Goal: Information Seeking & Learning: Learn about a topic

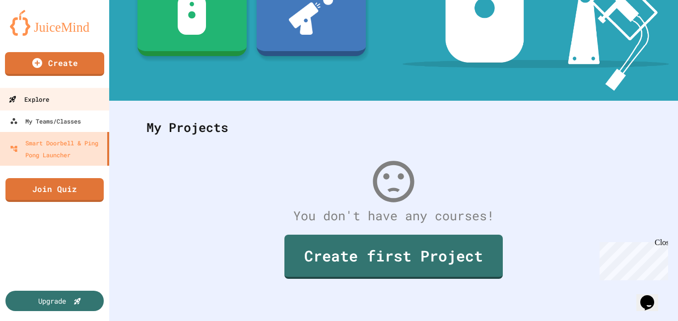
click at [81, 101] on link "Explore" at bounding box center [55, 99] width 113 height 22
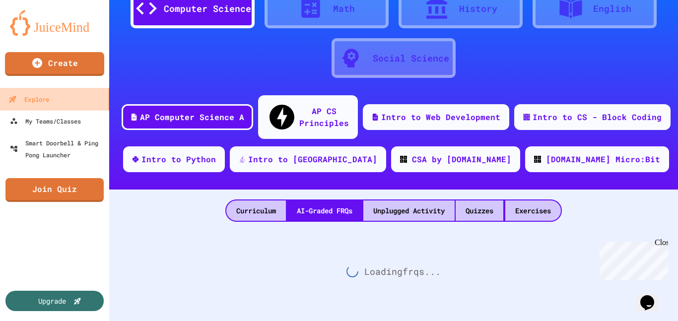
scroll to position [36, 0]
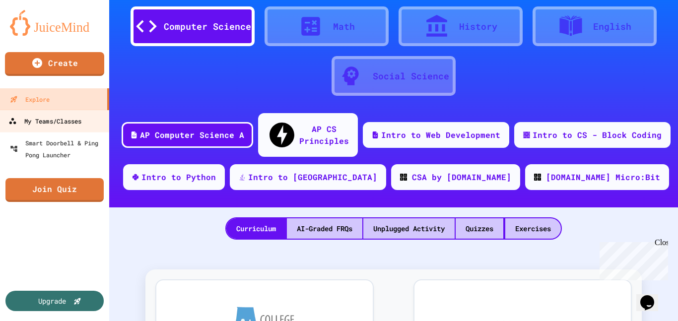
click at [67, 127] on div "My Teams/Classes" at bounding box center [44, 121] width 73 height 12
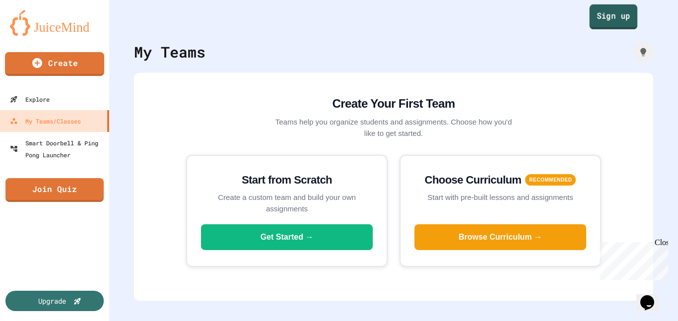
click at [612, 7] on link "Sign up" at bounding box center [614, 16] width 48 height 25
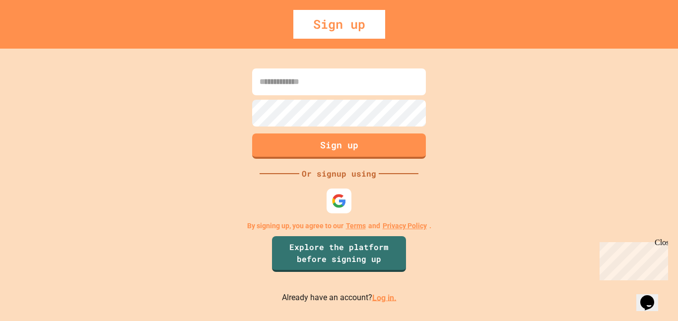
type input "**********"
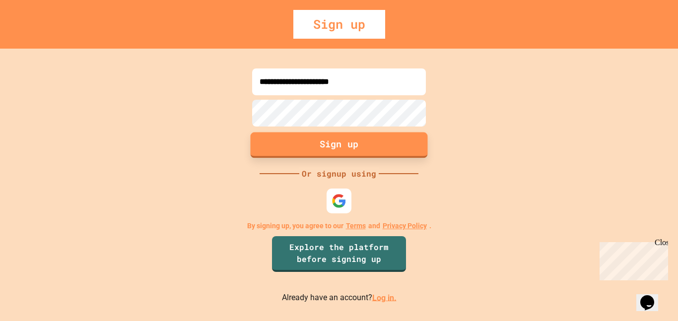
click at [372, 143] on button "Sign up" at bounding box center [339, 145] width 177 height 26
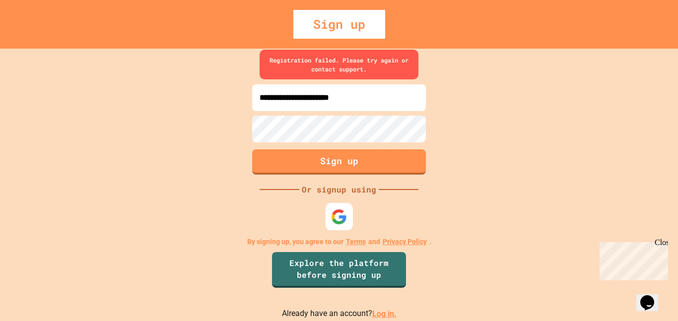
click at [343, 215] on img at bounding box center [339, 217] width 16 height 16
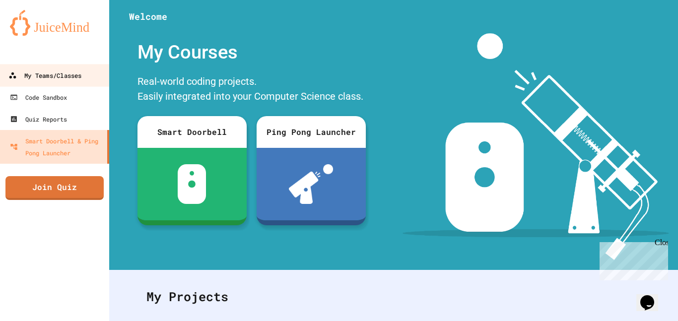
click at [67, 79] on div "My Teams/Classes" at bounding box center [44, 76] width 73 height 12
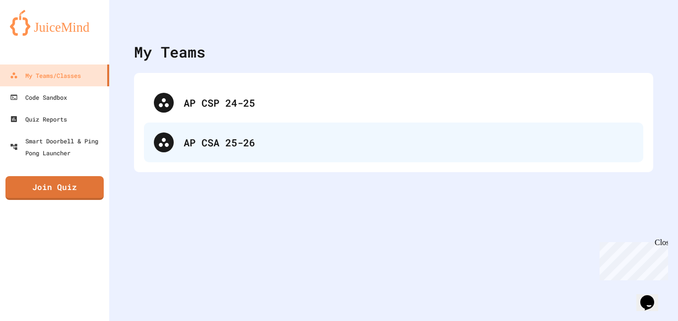
click at [216, 129] on div "AP CSA 25-26" at bounding box center [394, 143] width 500 height 40
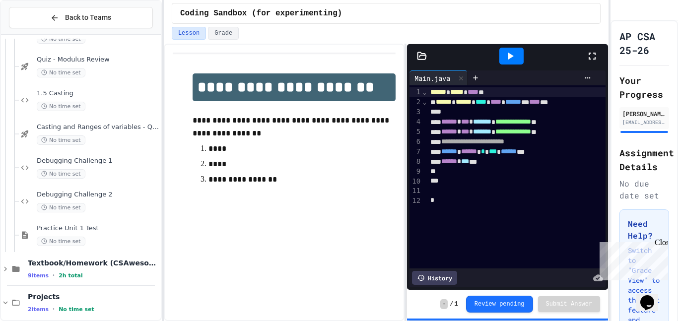
scroll to position [332, 0]
click at [105, 140] on div "No time set" at bounding box center [98, 140] width 122 height 9
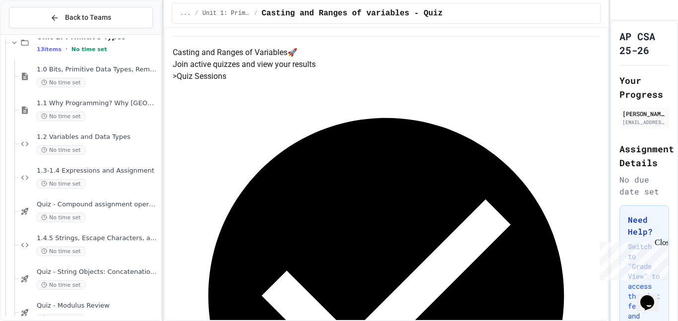
scroll to position [85, 0]
click at [118, 79] on div "No time set" at bounding box center [98, 83] width 122 height 9
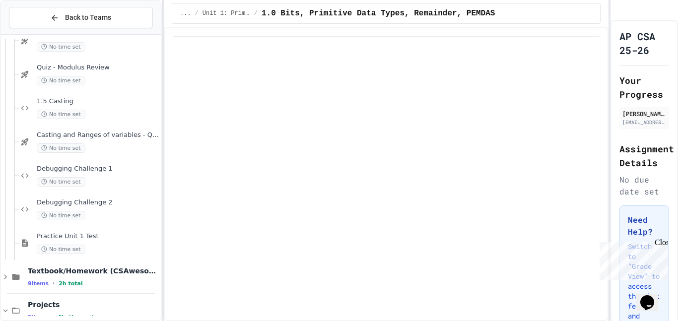
scroll to position [331, 0]
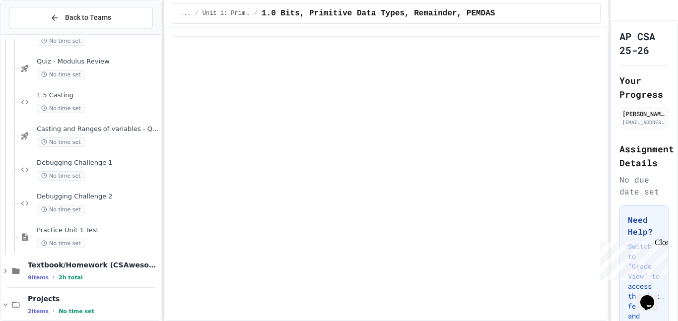
click at [100, 115] on div "1.5 Casting No time set" at bounding box center [90, 102] width 142 height 34
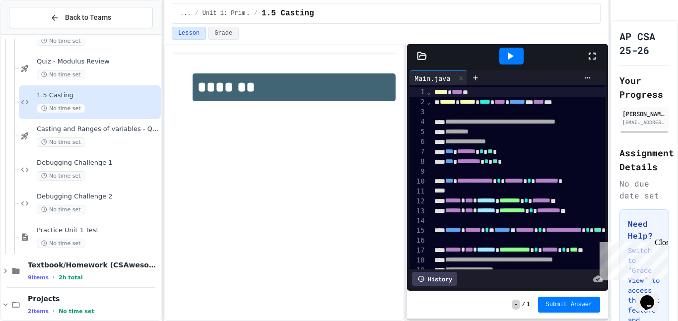
click at [100, 115] on div "1.5 Casting No time set" at bounding box center [90, 102] width 142 height 34
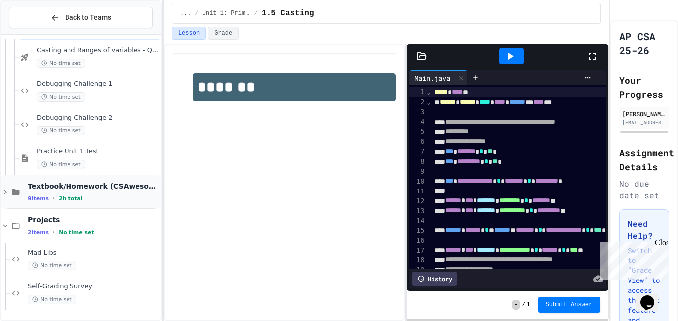
click at [110, 186] on span "Textbook/Homework (CSAwesome)" at bounding box center [93, 186] width 131 height 9
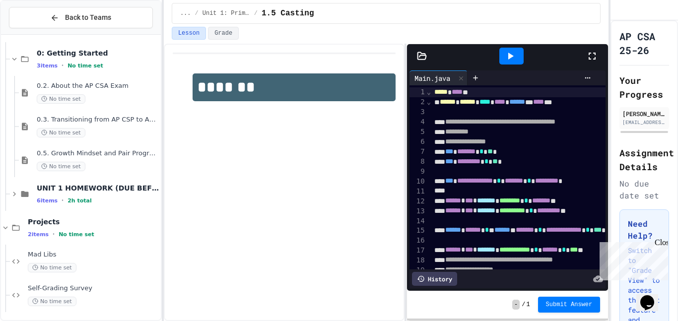
scroll to position [578, 0]
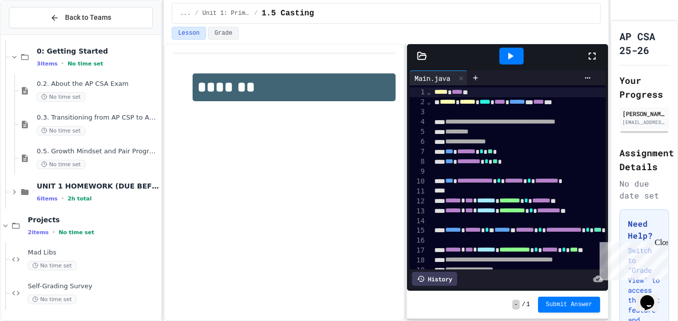
click at [110, 186] on span "UNIT 1 HOMEWORK (DUE BEFORE UNIT 1 TEST)" at bounding box center [98, 186] width 122 height 9
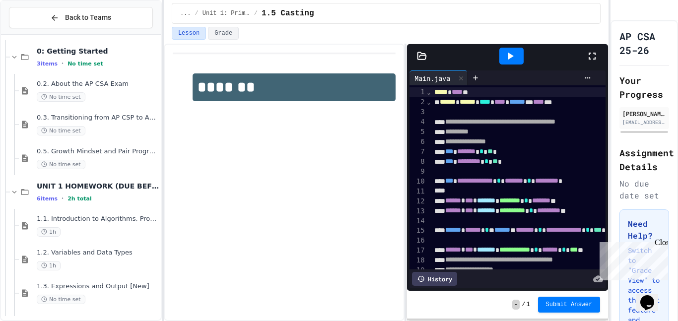
scroll to position [628, 0]
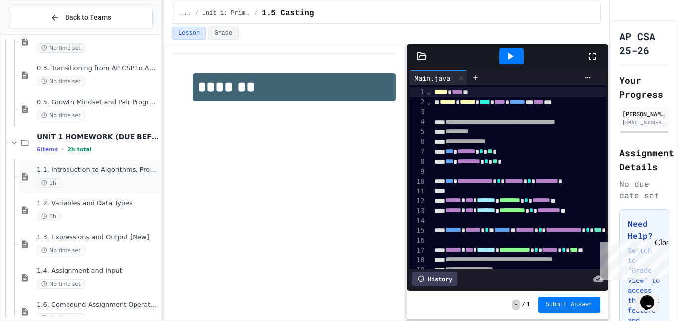
click at [125, 173] on span "1.1. Introduction to Algorithms, Programming, and Compilers" at bounding box center [98, 170] width 122 height 8
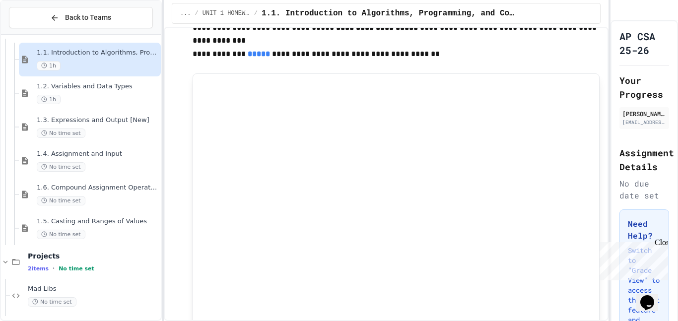
scroll to position [849, 0]
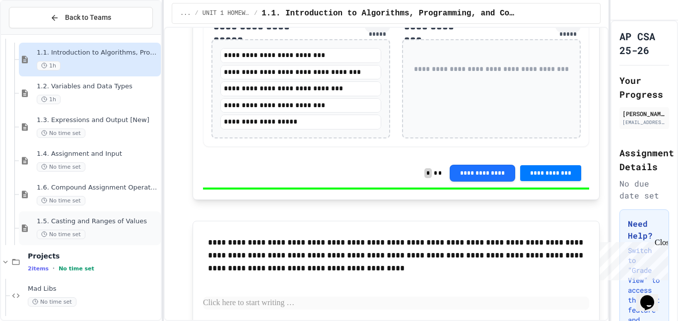
click at [73, 218] on span "1.5. Casting and Ranges of Values" at bounding box center [98, 221] width 122 height 8
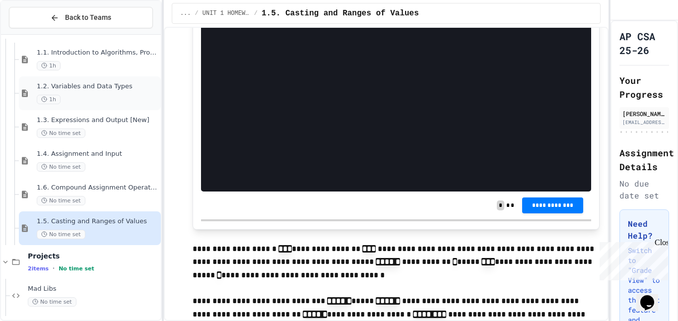
scroll to position [771, 0]
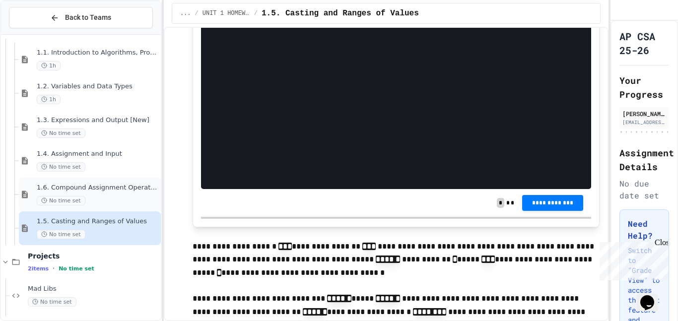
click at [82, 187] on span "1.6. Compound Assignment Operators" at bounding box center [98, 188] width 122 height 8
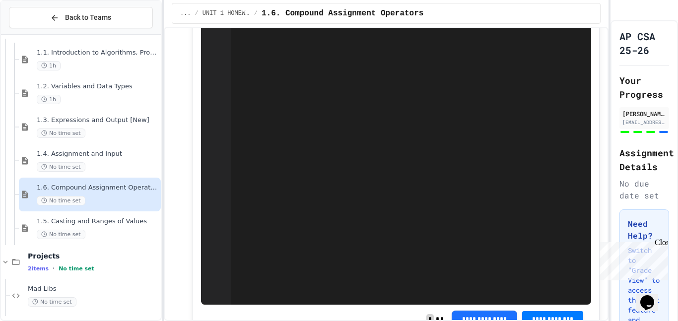
scroll to position [978, 0]
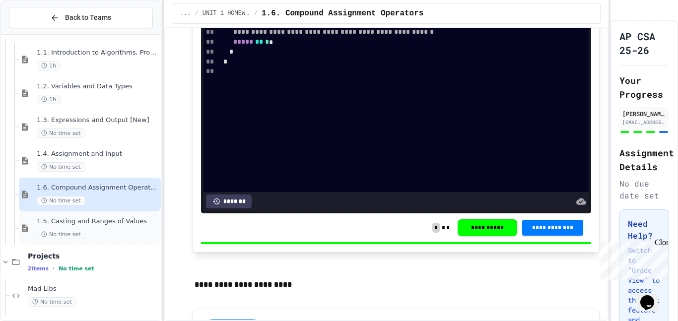
click at [74, 227] on div "1.5. Casting and Ranges of Values No time set" at bounding box center [98, 228] width 122 height 22
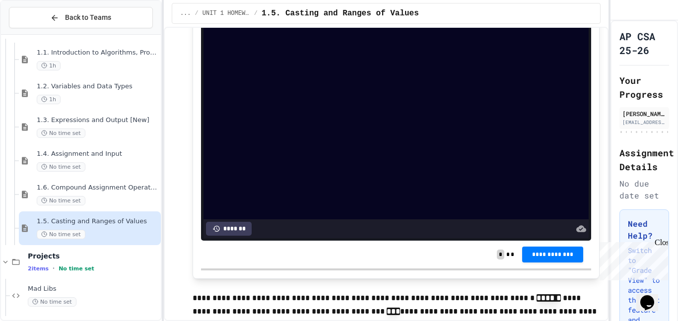
scroll to position [2726, 0]
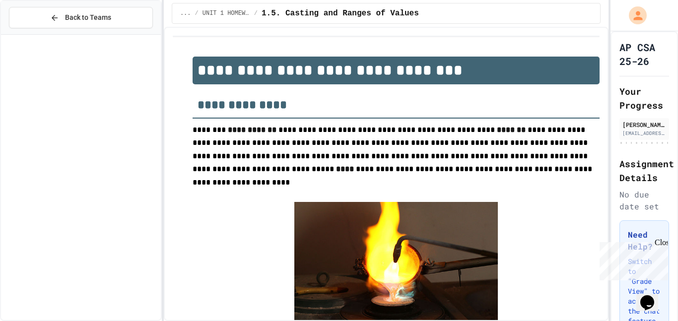
scroll to position [781, 0]
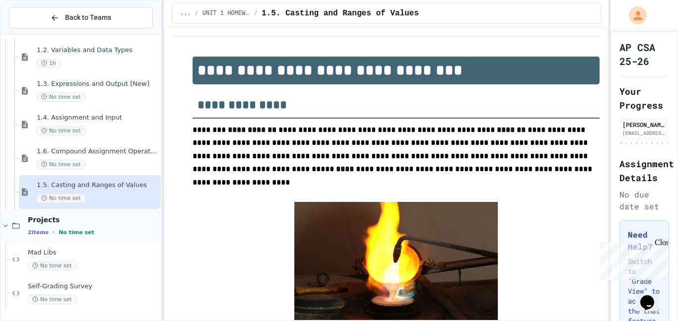
click at [69, 218] on span "Projects" at bounding box center [93, 219] width 131 height 9
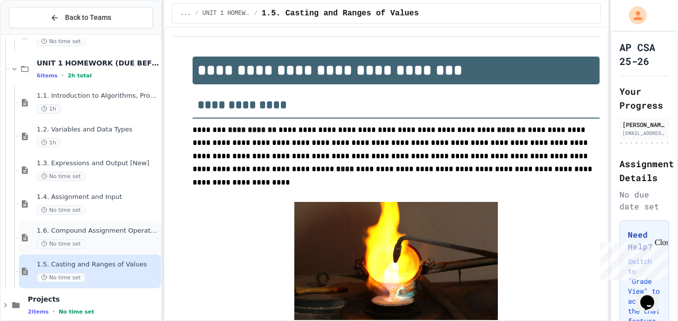
scroll to position [714, 0]
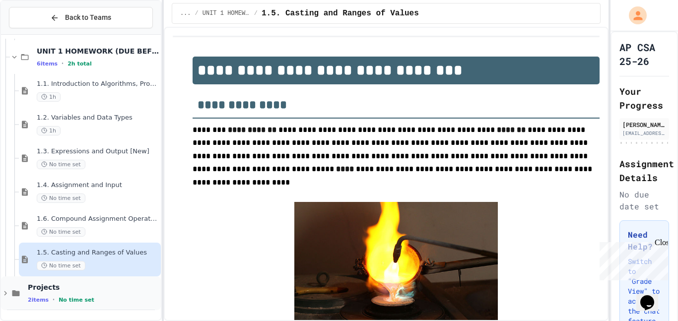
click at [43, 297] on span "2 items" at bounding box center [38, 300] width 21 height 6
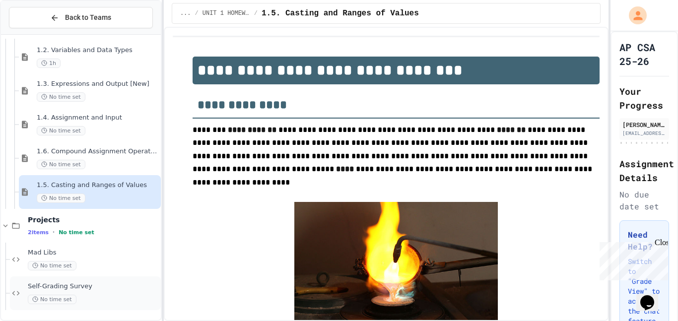
click at [71, 287] on span "Self-Grading Survey" at bounding box center [93, 287] width 131 height 8
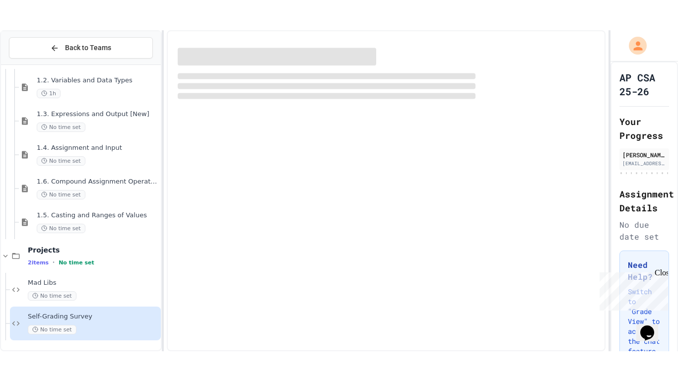
scroll to position [769, 0]
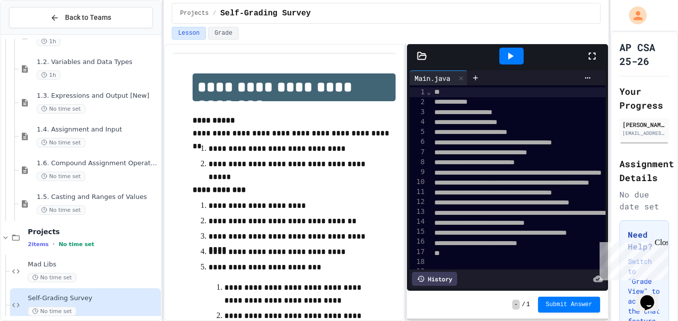
click at [589, 59] on icon at bounding box center [592, 56] width 7 height 7
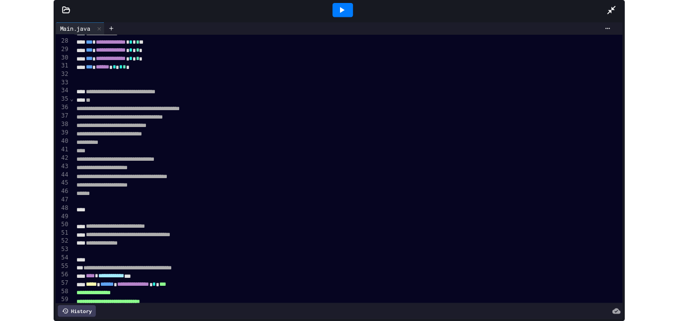
scroll to position [272, 0]
